Goal: Information Seeking & Learning: Learn about a topic

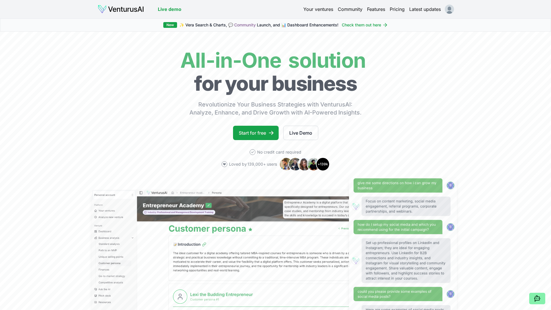
click at [448, 10] on html "We value your privacy We use cookies to enhance your browsing experience, serve…" at bounding box center [275, 155] width 551 height 310
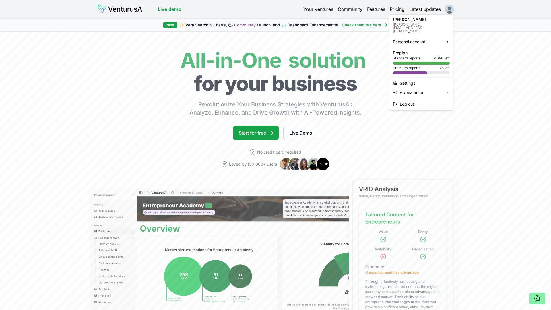
click at [314, 9] on html "We value your privacy We use cookies to enhance your browsing experience, serve…" at bounding box center [275, 155] width 551 height 310
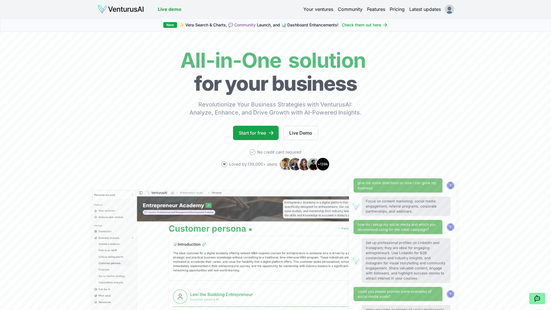
click at [314, 9] on link "Your ventures" at bounding box center [318, 9] width 30 height 7
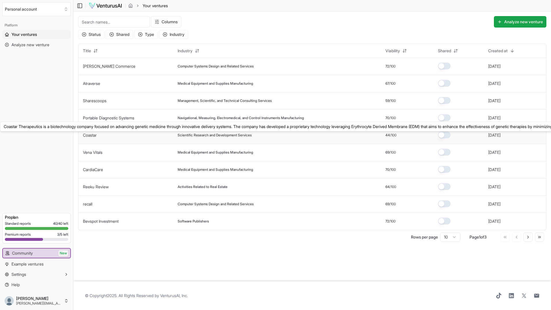
click at [90, 136] on link "Coastar" at bounding box center [90, 135] width 14 height 5
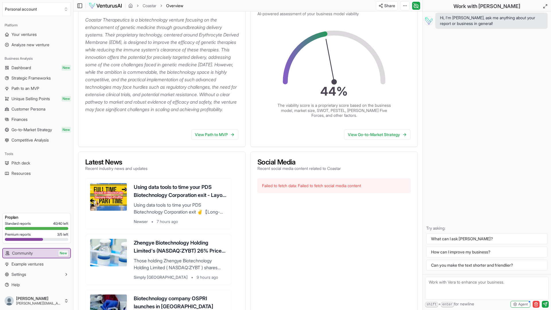
scroll to position [86, 0]
click at [373, 137] on link "View Go-to-Market Strategy" at bounding box center [377, 134] width 67 height 10
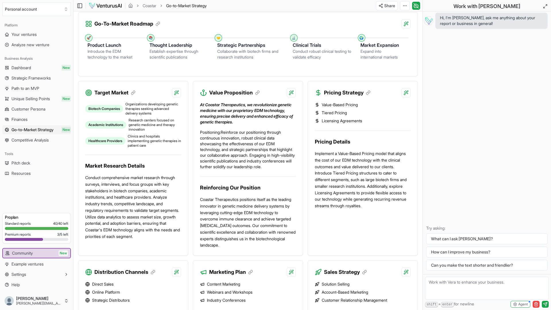
scroll to position [157, 0]
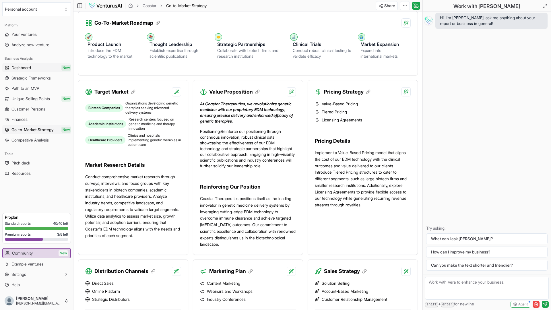
click at [20, 67] on span "Dashboard" at bounding box center [21, 68] width 20 height 6
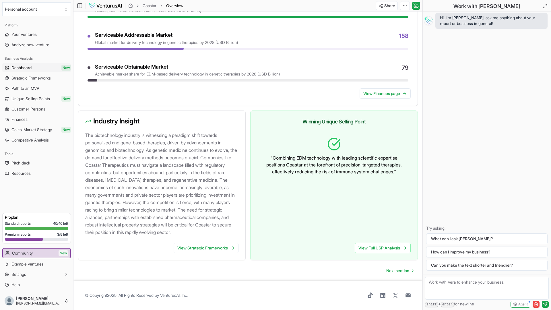
scroll to position [505, 0]
click at [26, 78] on span "Strategic Frameworks" at bounding box center [30, 78] width 39 height 6
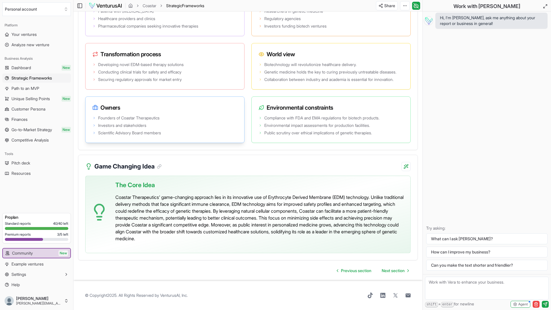
scroll to position [1131, 0]
click at [20, 87] on span "Path to an MVP" at bounding box center [25, 88] width 28 height 6
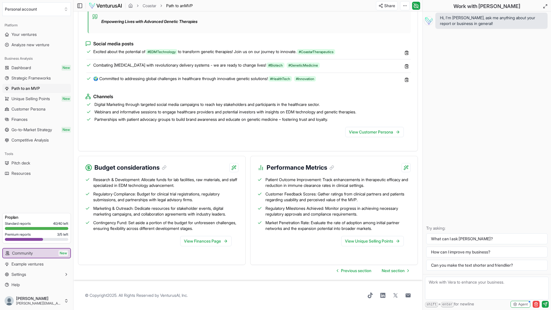
scroll to position [535, 0]
click at [33, 99] on span "Unique Selling Points" at bounding box center [30, 99] width 38 height 6
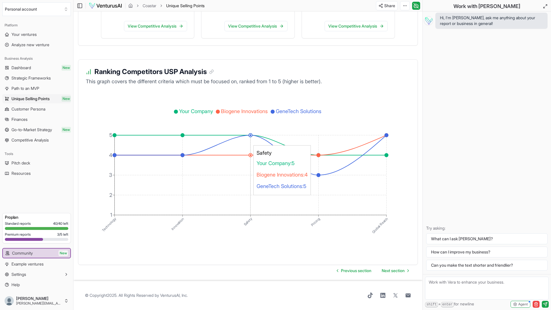
scroll to position [932, 0]
click at [25, 109] on span "Customer Persona" at bounding box center [28, 109] width 34 height 6
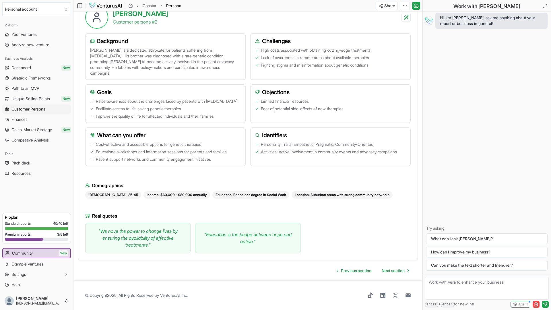
scroll to position [586, 0]
click at [21, 120] on span "Finances" at bounding box center [19, 119] width 16 height 6
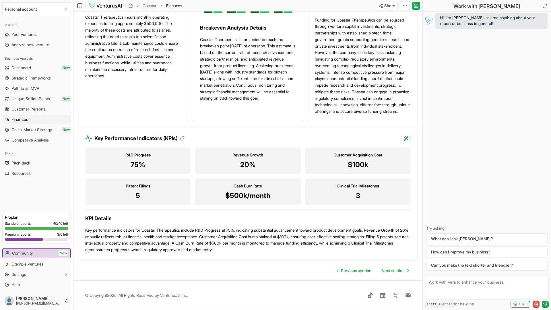
scroll to position [492, 0]
click at [31, 130] on span "Go-to-Market Strategy" at bounding box center [31, 130] width 40 height 6
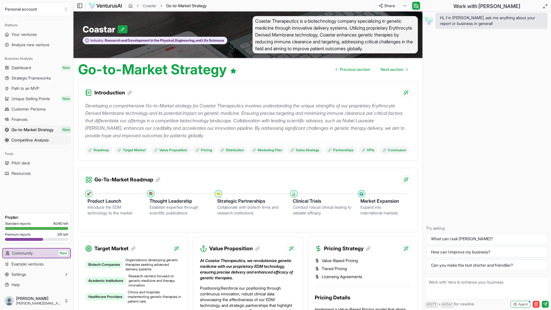
click at [27, 140] on span "Competitive Analysis" at bounding box center [29, 140] width 37 height 6
